Goal: Information Seeking & Learning: Learn about a topic

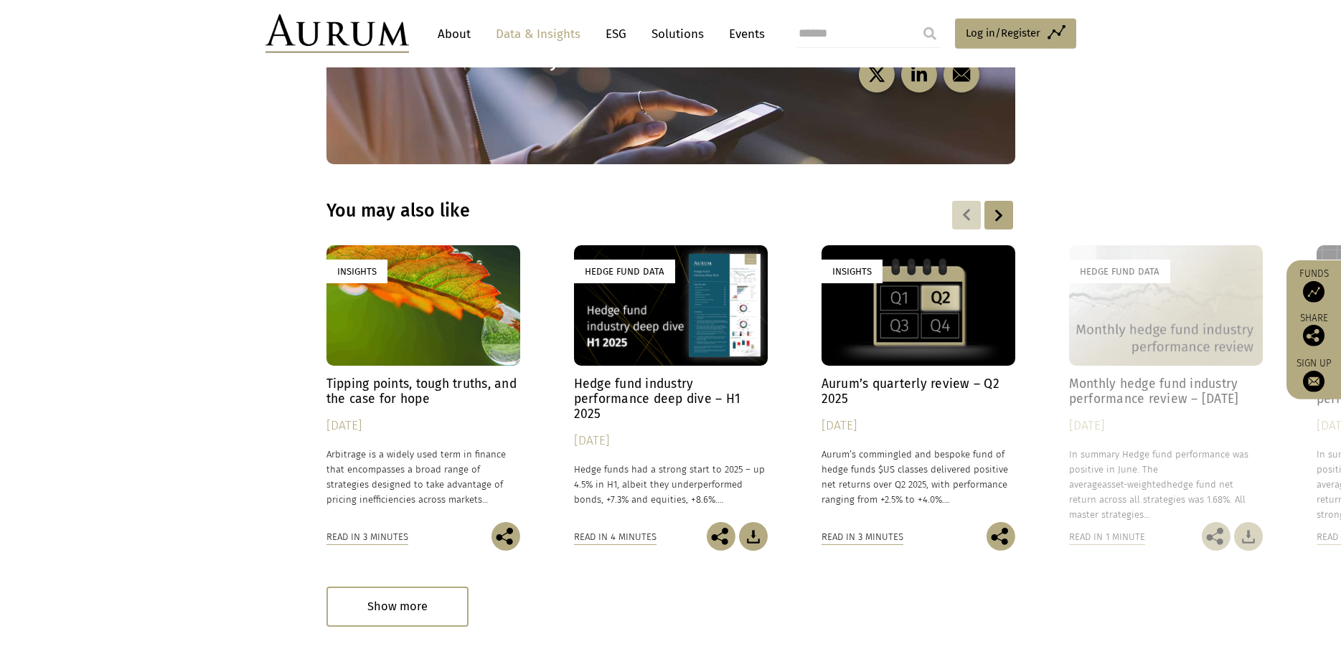
scroll to position [1996, 0]
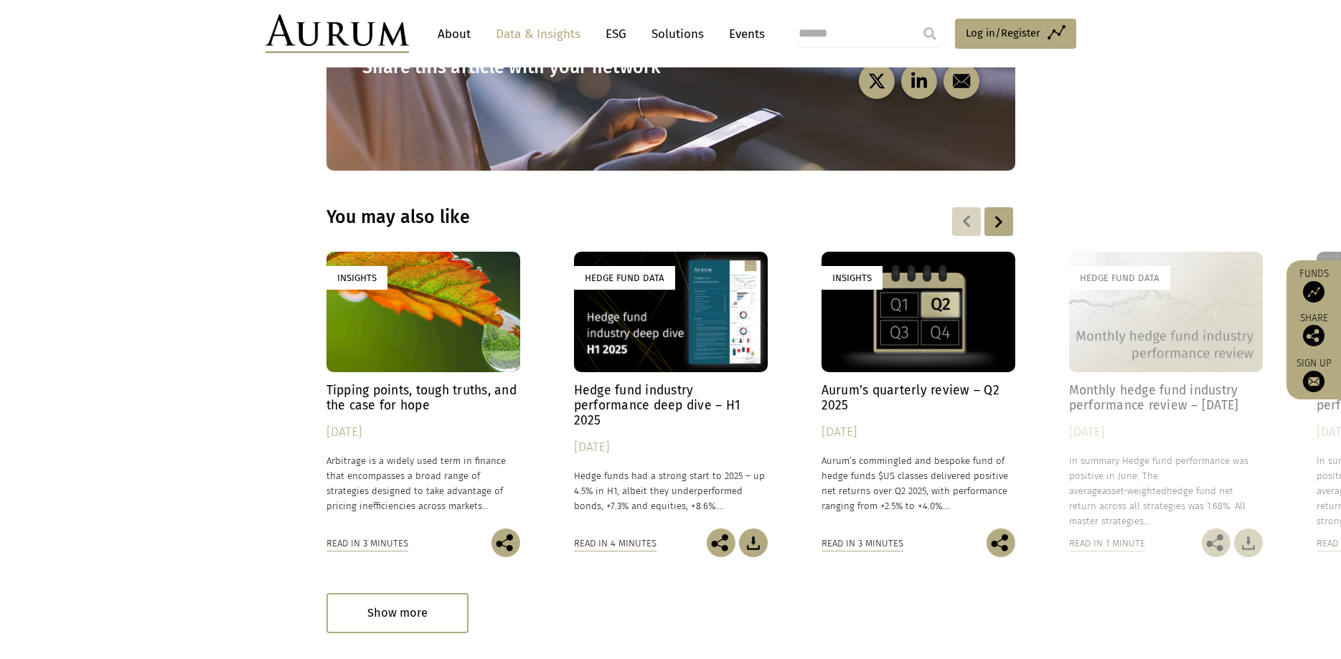
click at [618, 383] on h4 "Hedge fund industry performance deep dive – H1 2025" at bounding box center [671, 405] width 194 height 45
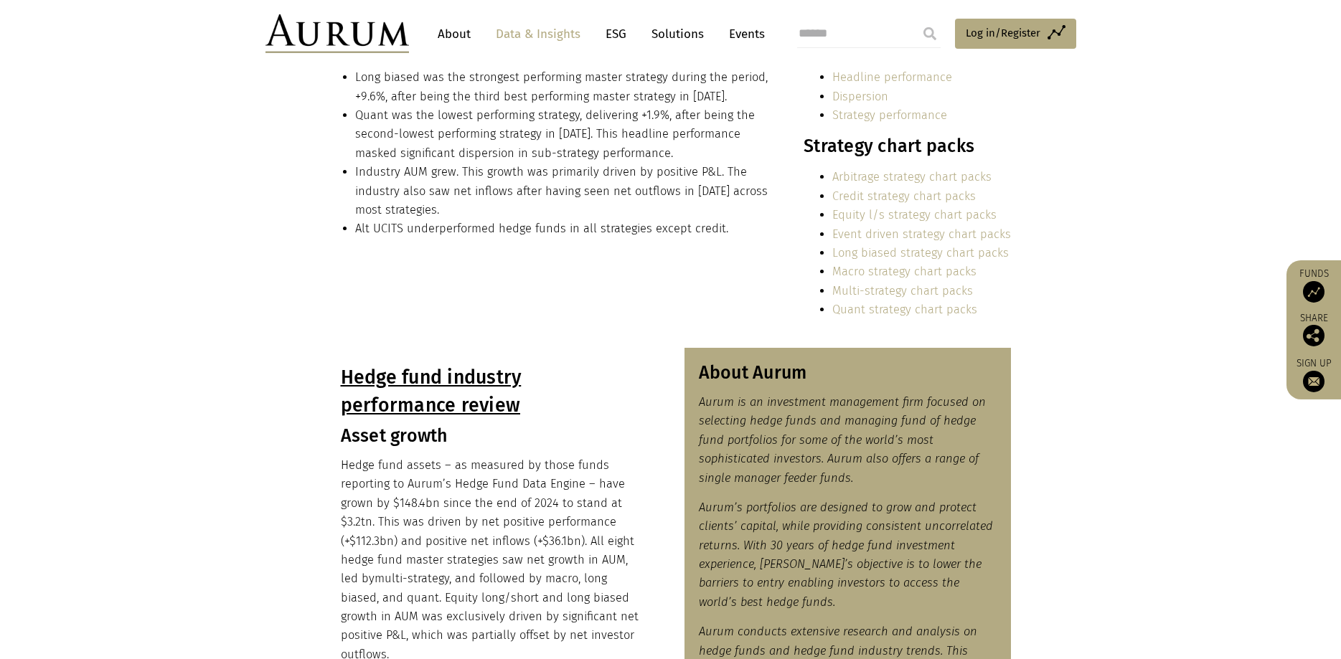
scroll to position [220, 0]
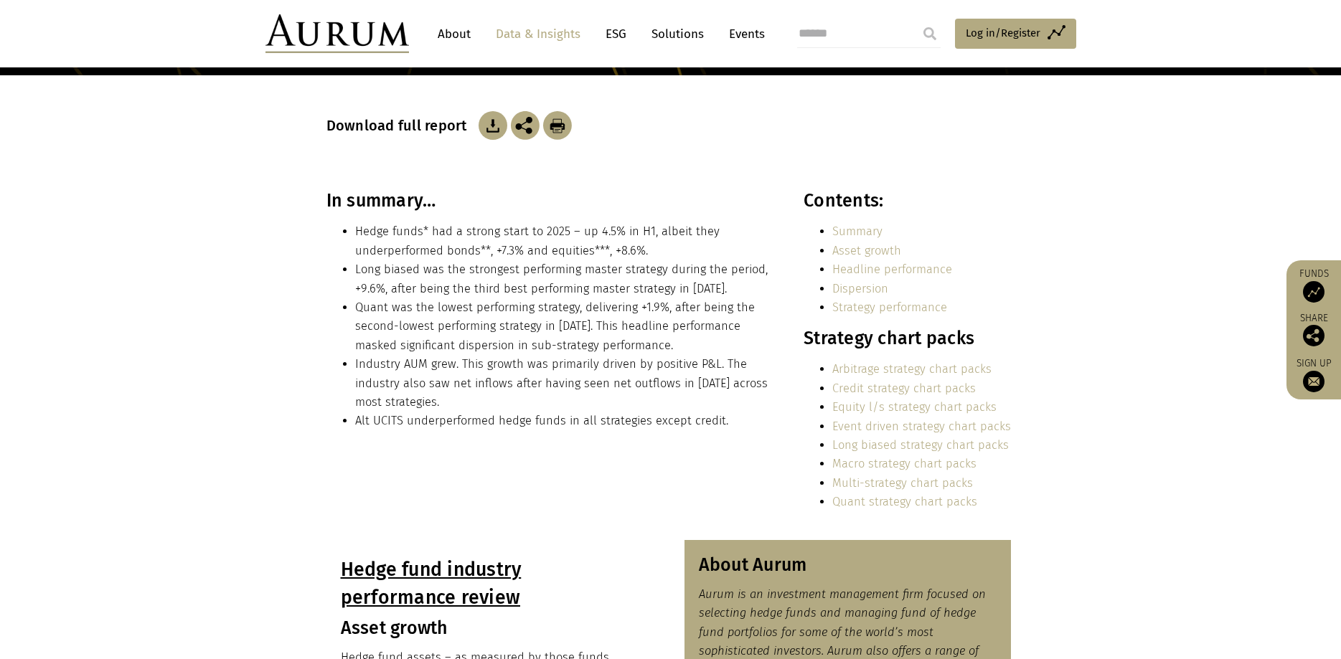
click at [923, 372] on link "Arbitrage strategy chart packs" at bounding box center [911, 369] width 159 height 14
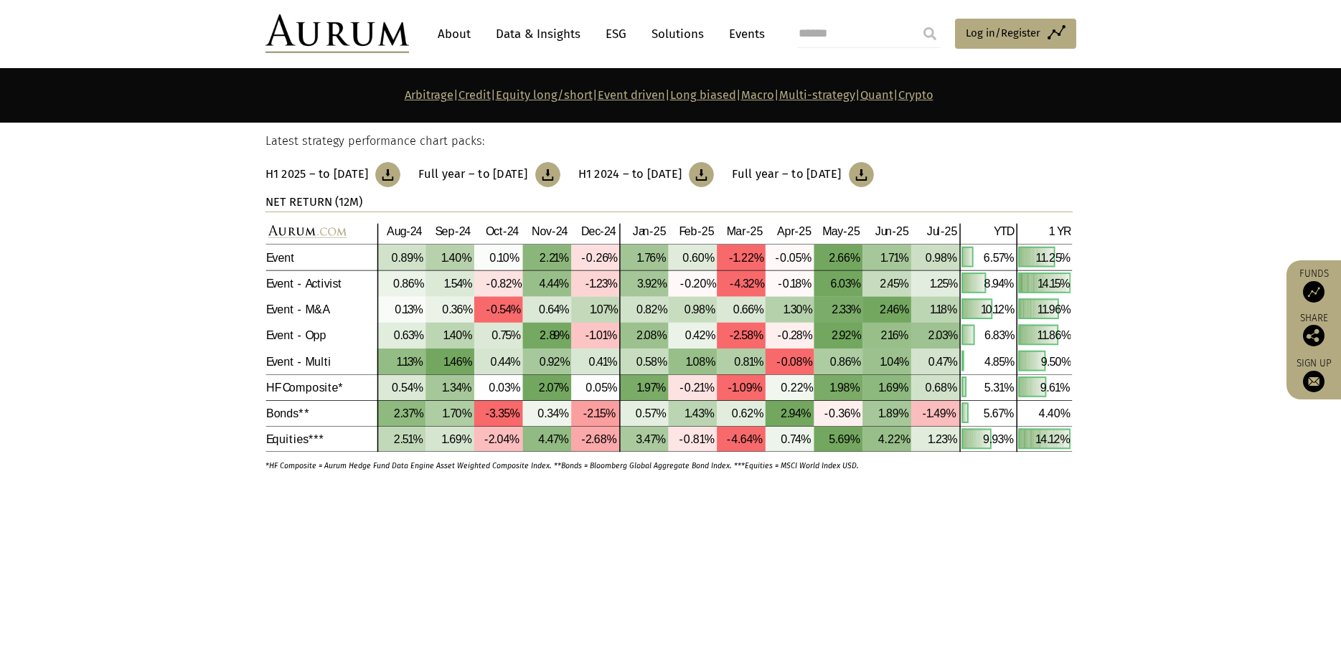
scroll to position [3994, 0]
